Goal: Check status: Check status

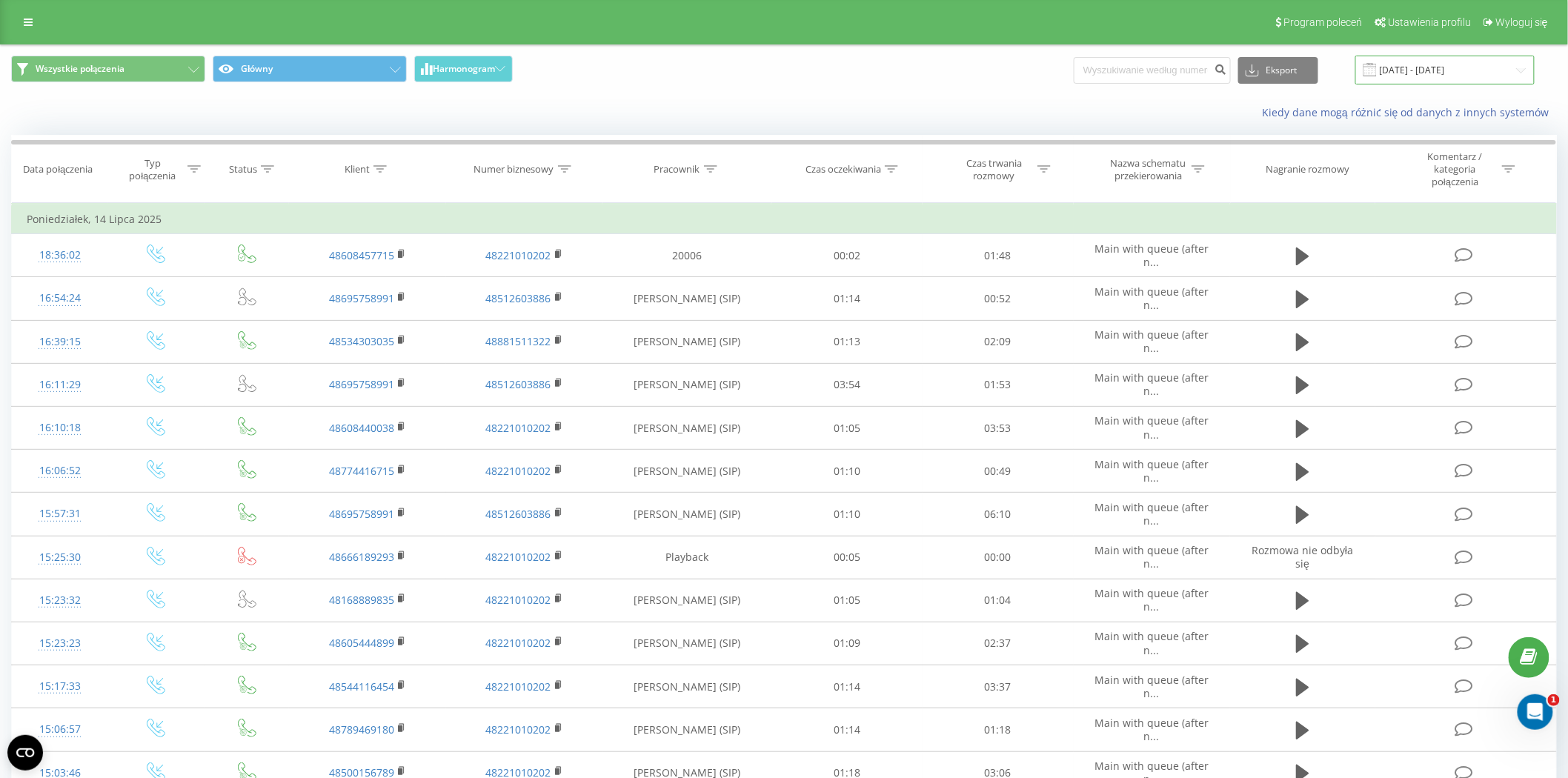
click at [1448, 77] on input "[DATE] - [DATE]" at bounding box center [1445, 70] width 179 height 29
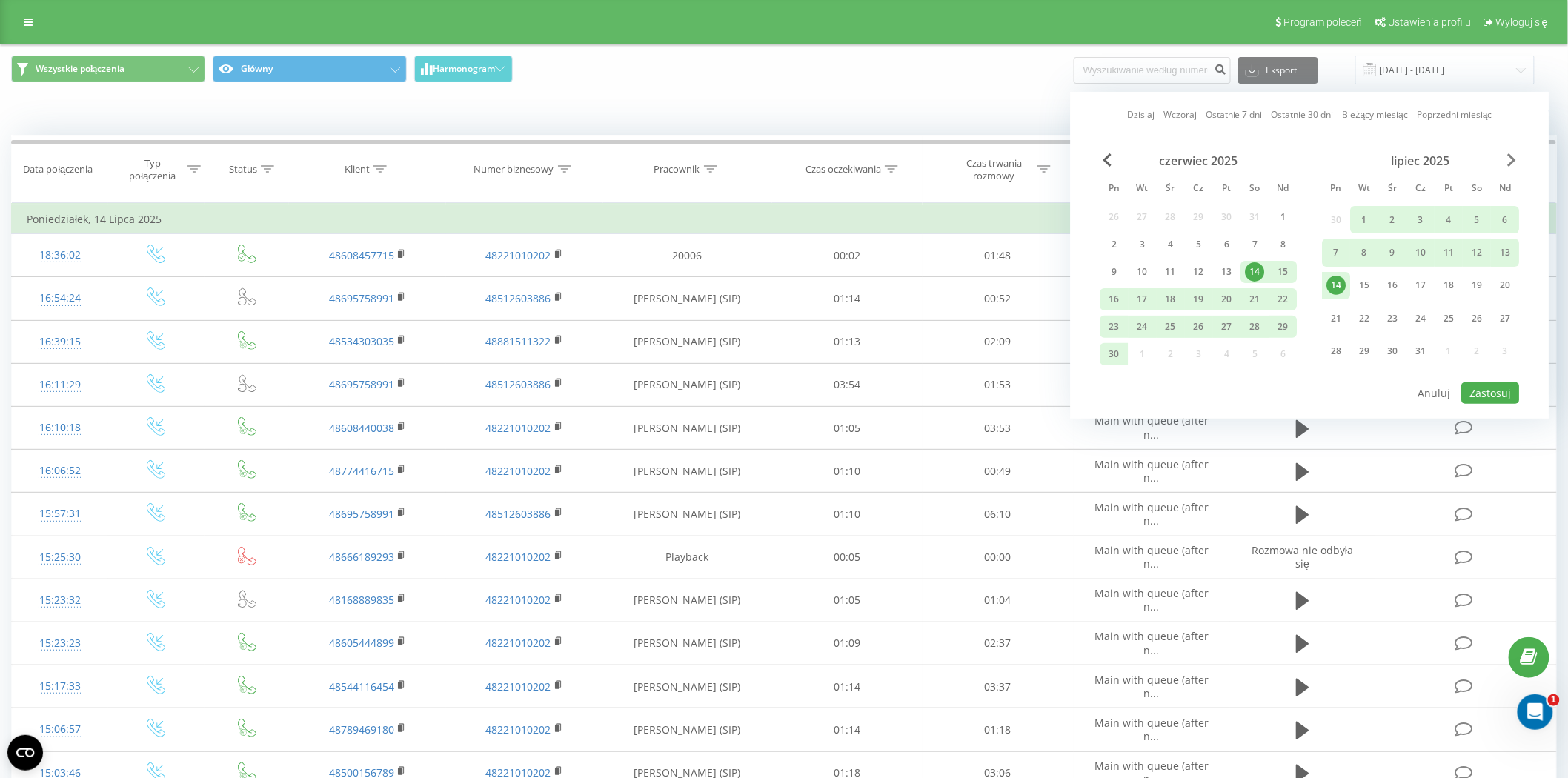
click at [1508, 166] on div "czerwiec 2025 Pn [PERSON_NAME] Cz Pt So Nd 26 27 28 29 30 31 1 2 3 4 5 6 7 8 9 …" at bounding box center [1310, 267] width 419 height 228
click at [1508, 165] on span "Next Month" at bounding box center [1513, 160] width 9 height 13
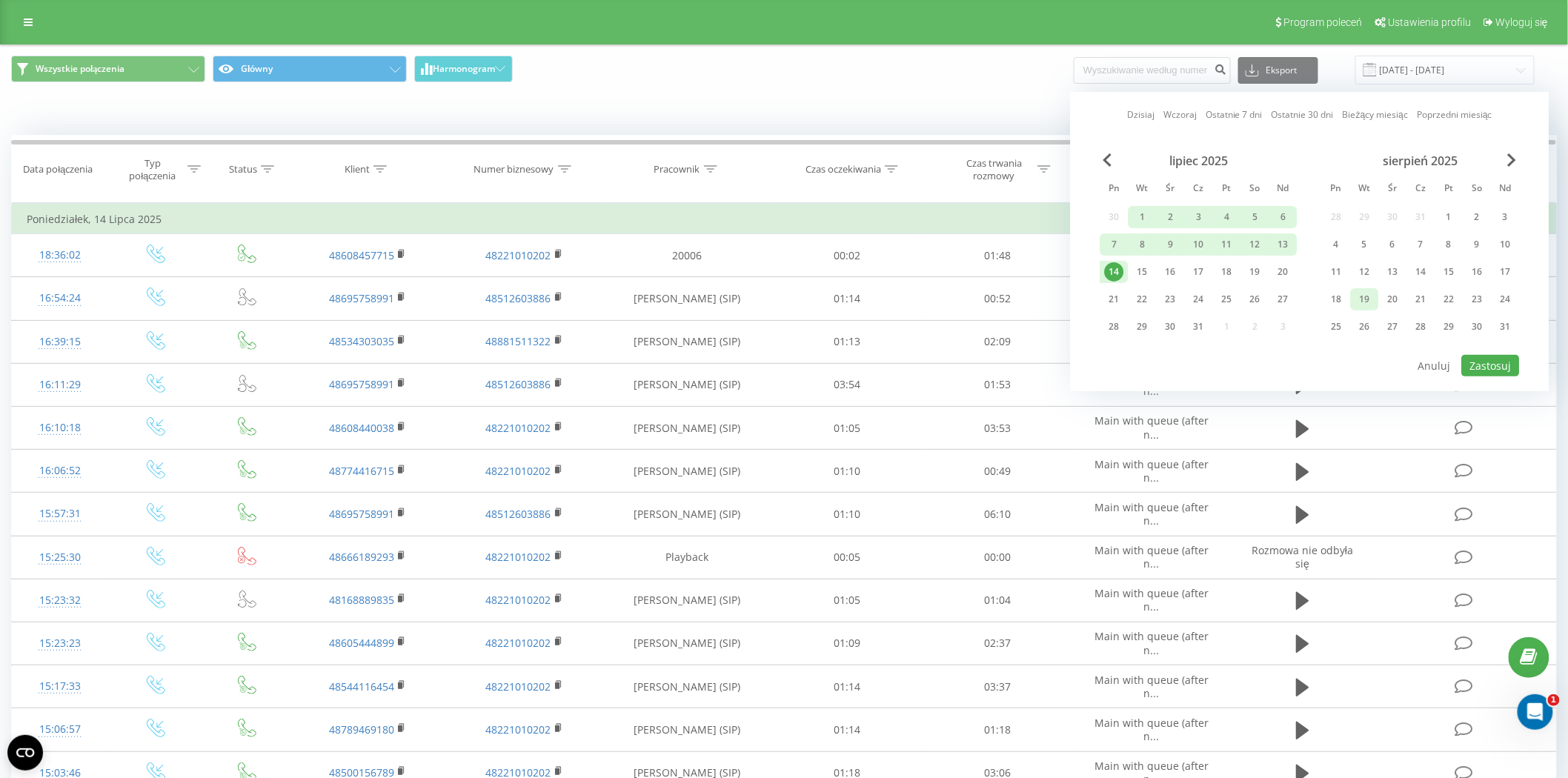
click at [1368, 294] on div "19" at bounding box center [1365, 299] width 19 height 19
click at [1487, 365] on button "Zastosuj" at bounding box center [1490, 366] width 57 height 22
type input "[DATE] - [DATE]"
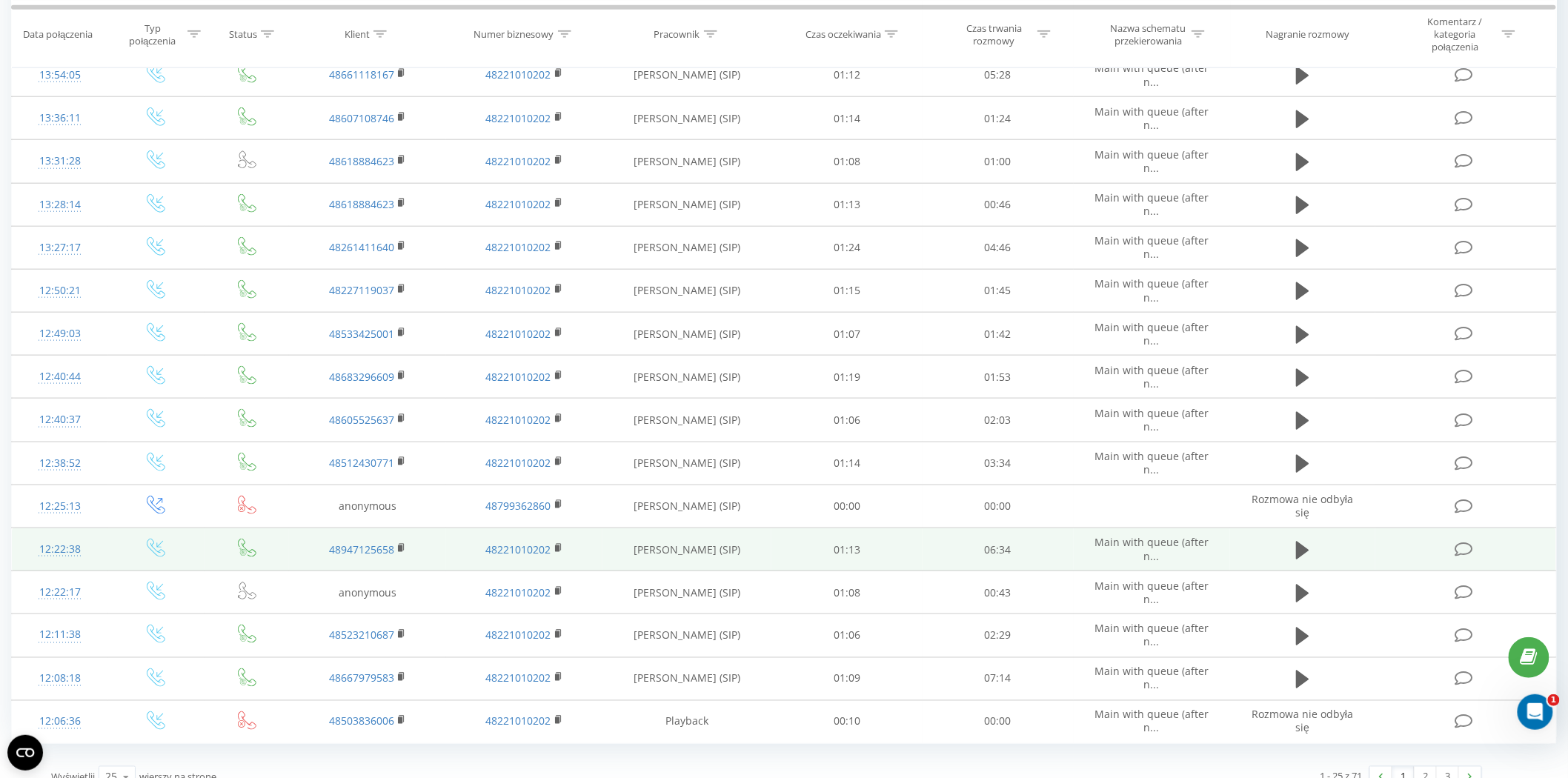
scroll to position [591, 0]
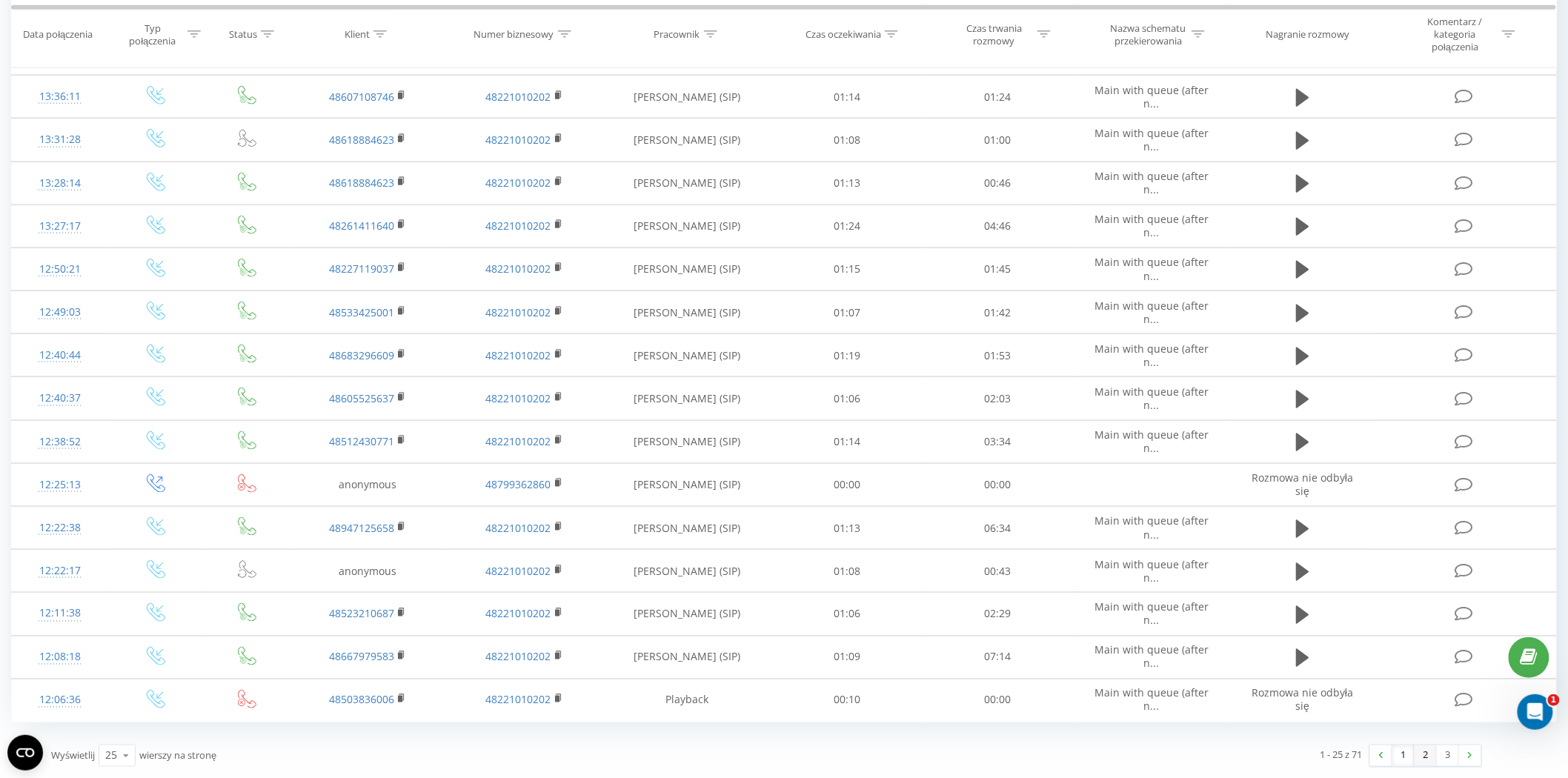
click at [1424, 759] on link "2" at bounding box center [1426, 756] width 22 height 21
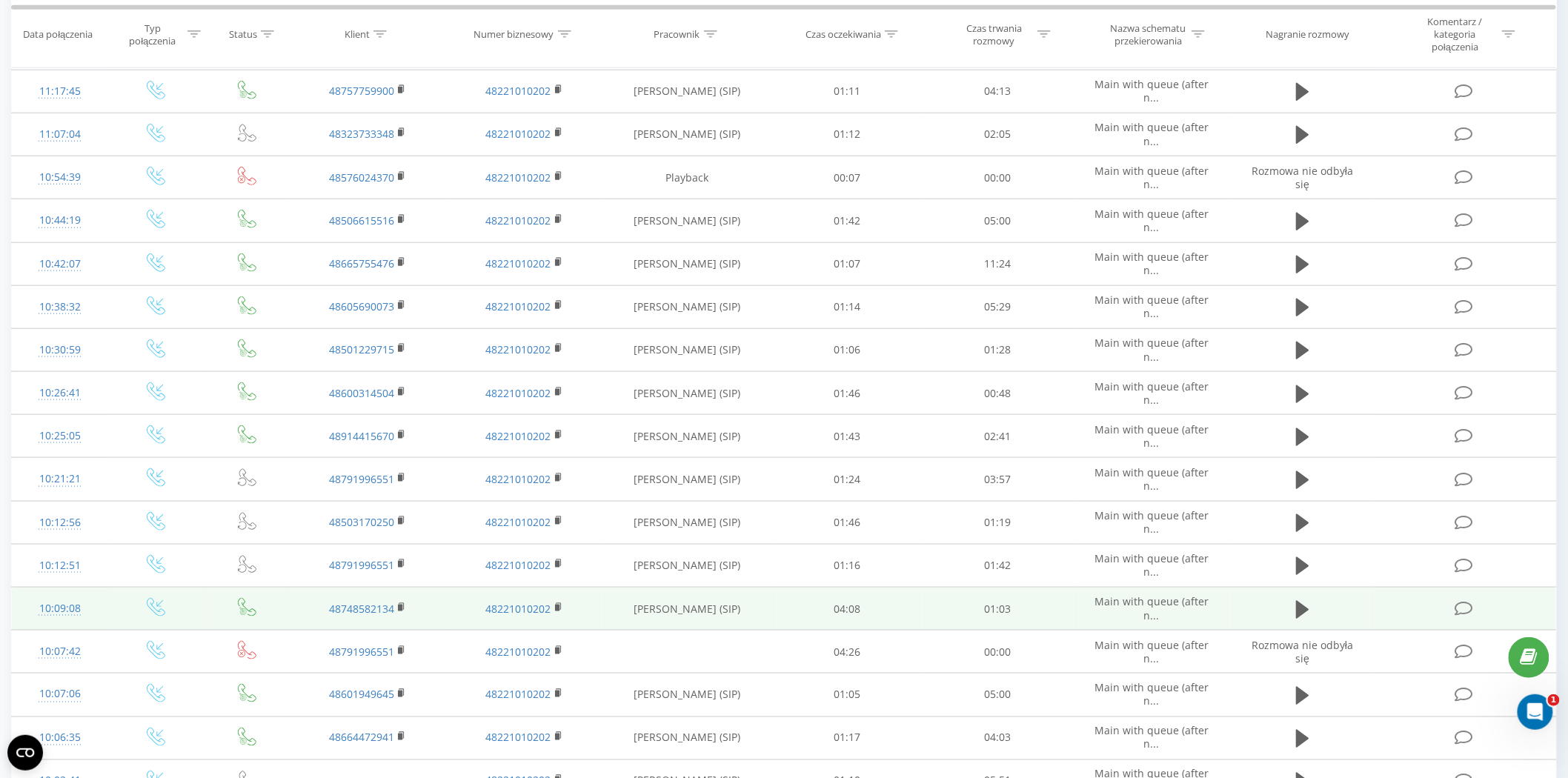
scroll to position [591, 0]
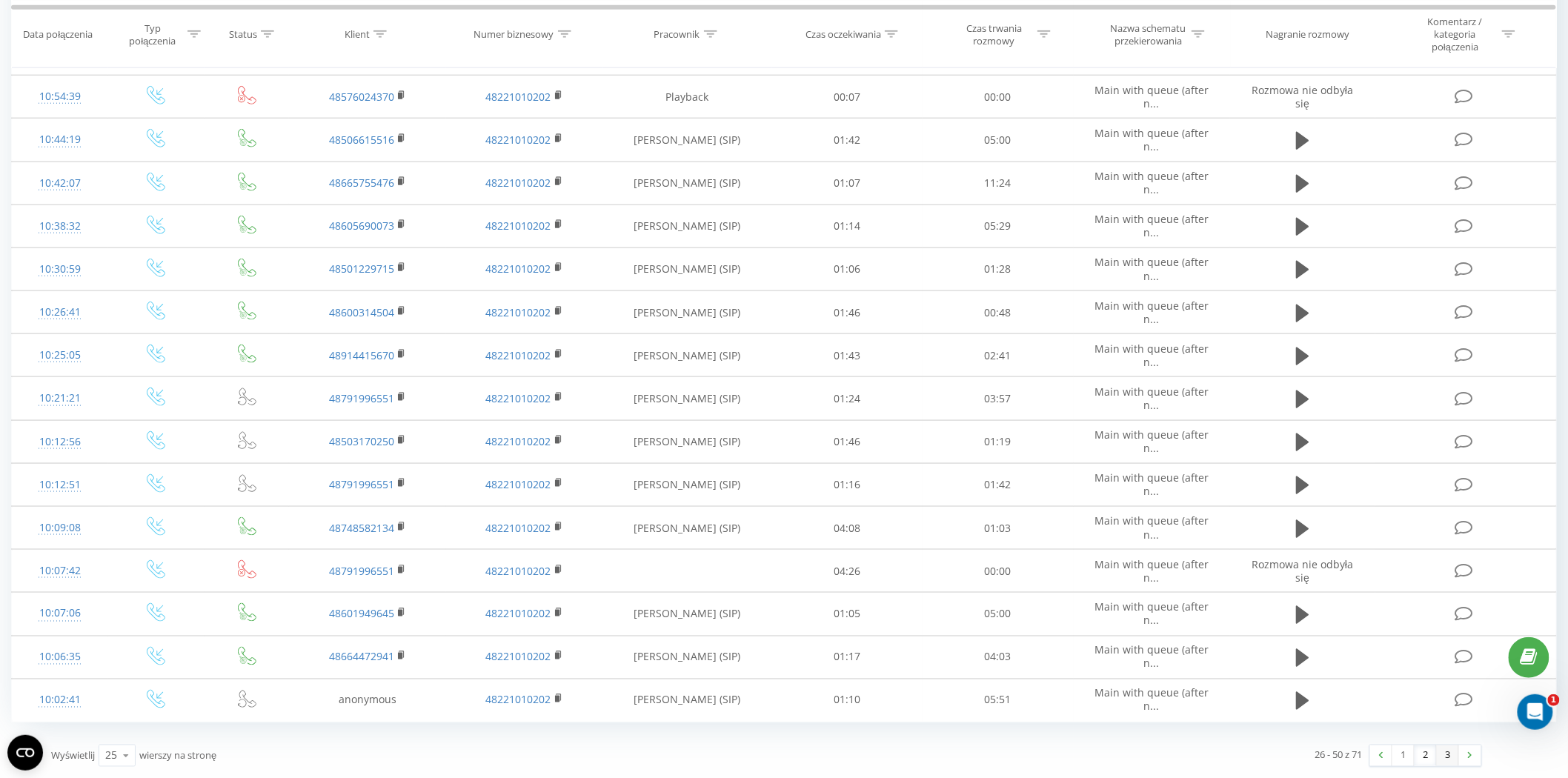
click at [1453, 756] on link "3" at bounding box center [1448, 756] width 22 height 21
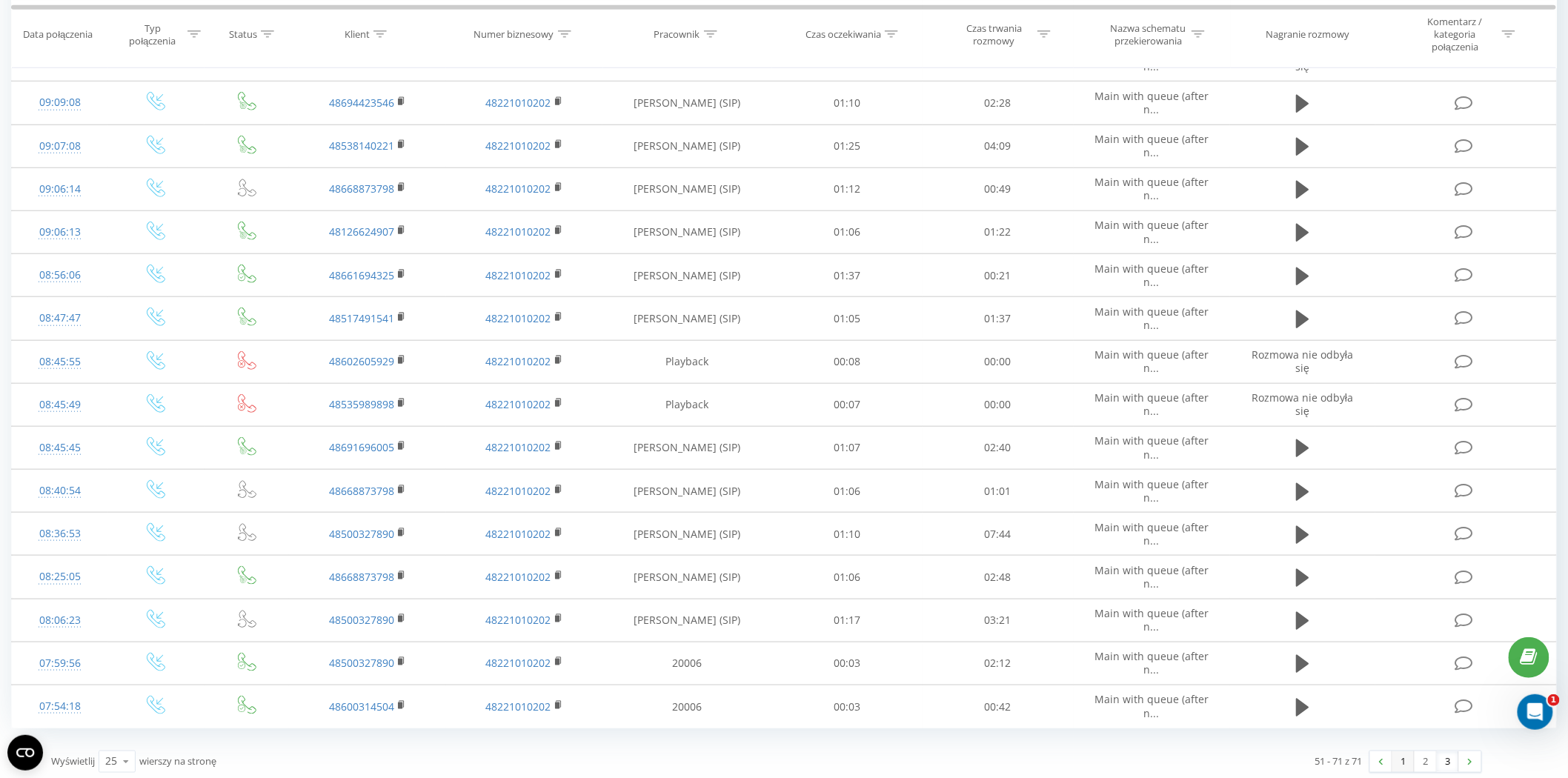
click at [1405, 758] on link "1" at bounding box center [1404, 762] width 22 height 21
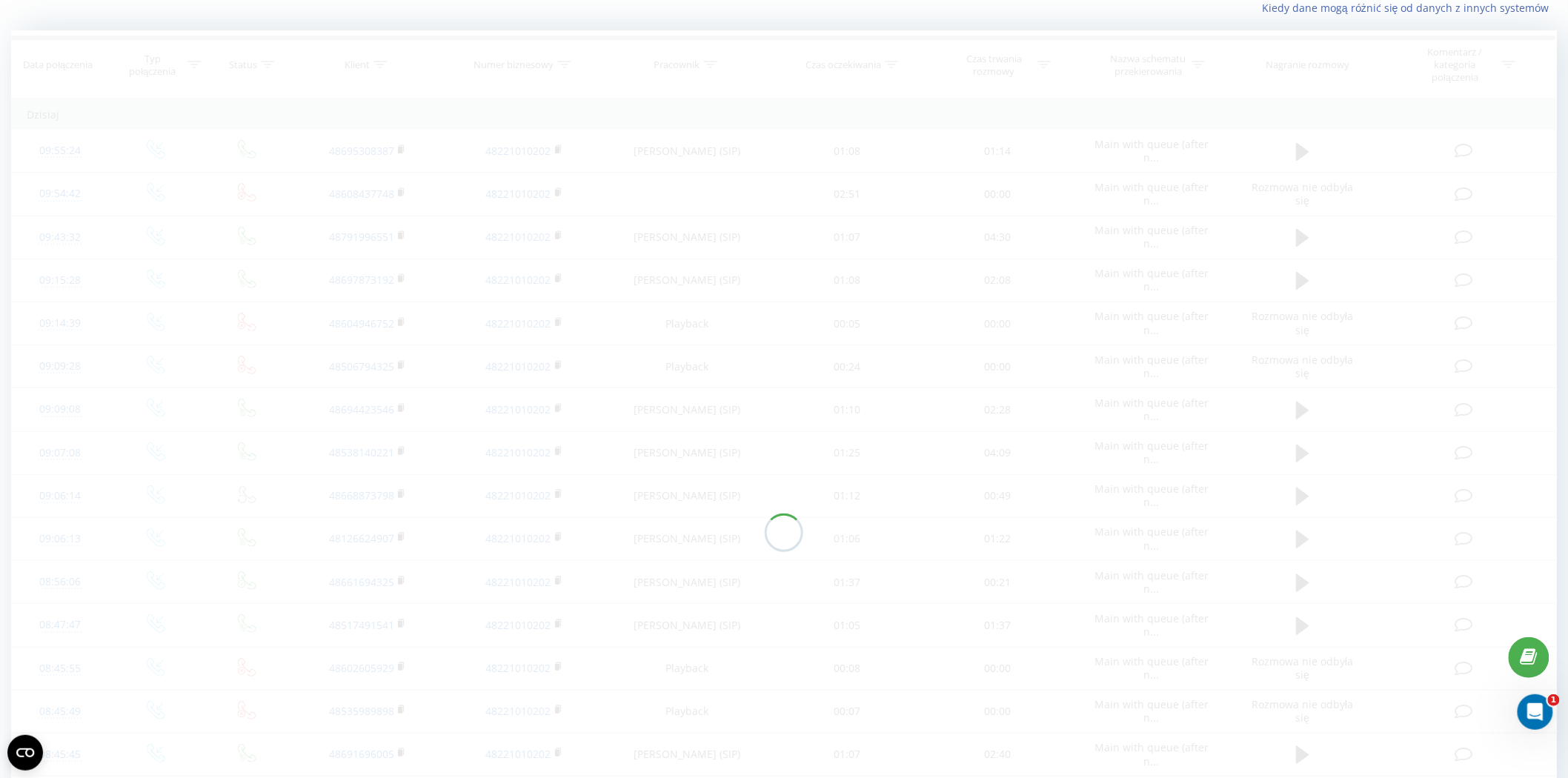
scroll to position [98, 0]
